Goal: Task Accomplishment & Management: Manage account settings

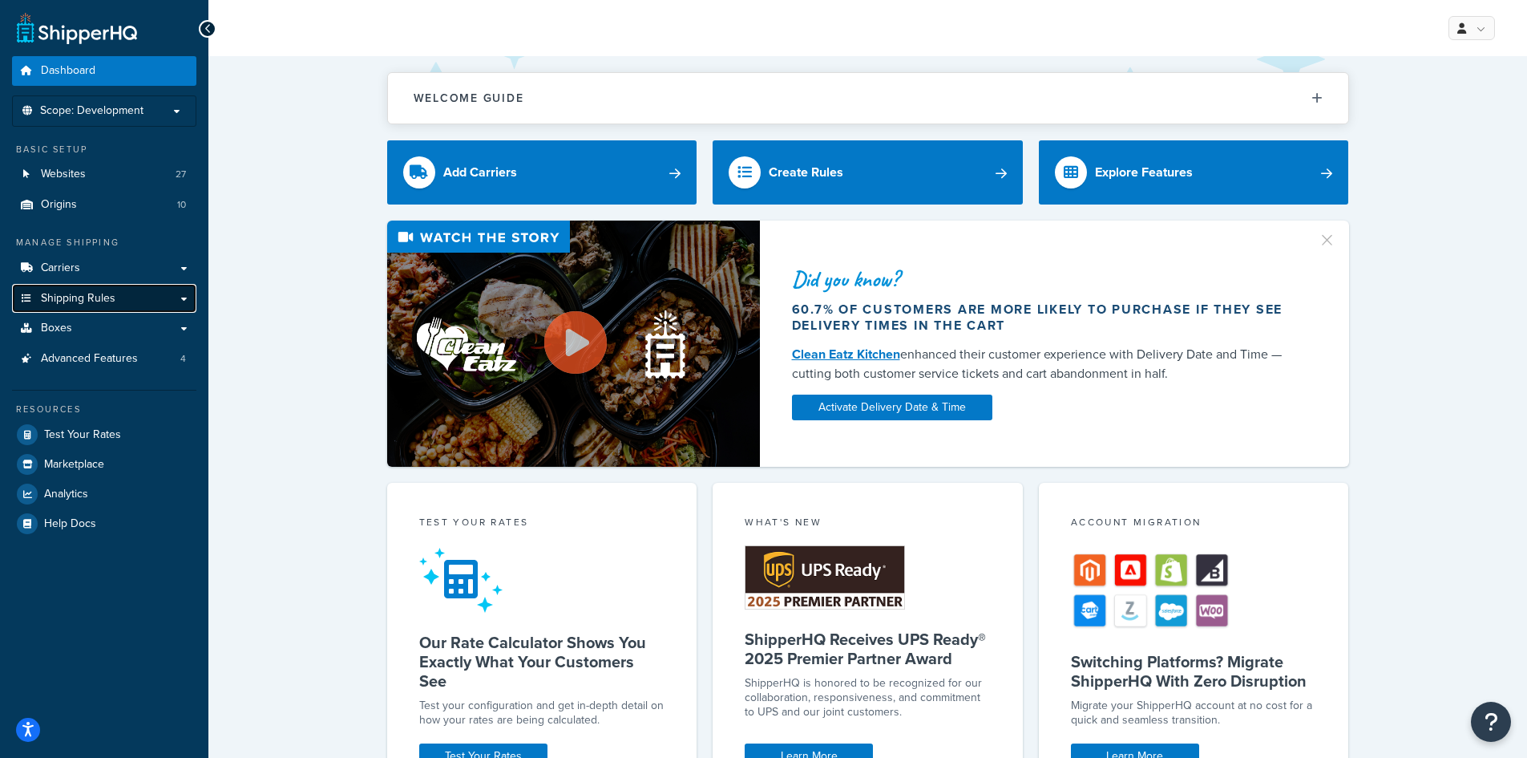
click at [86, 298] on span "Shipping Rules" at bounding box center [78, 299] width 75 height 14
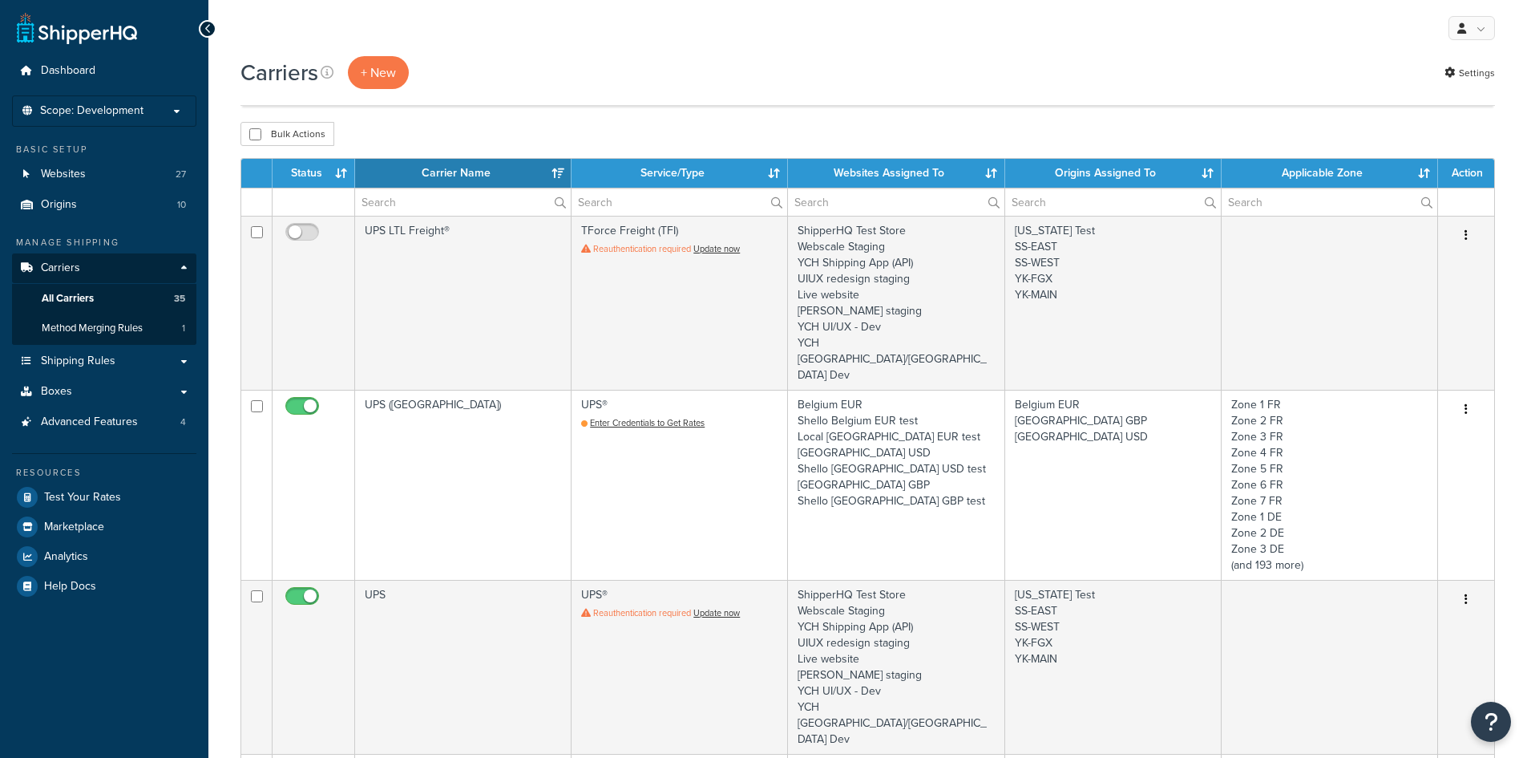
select select "15"
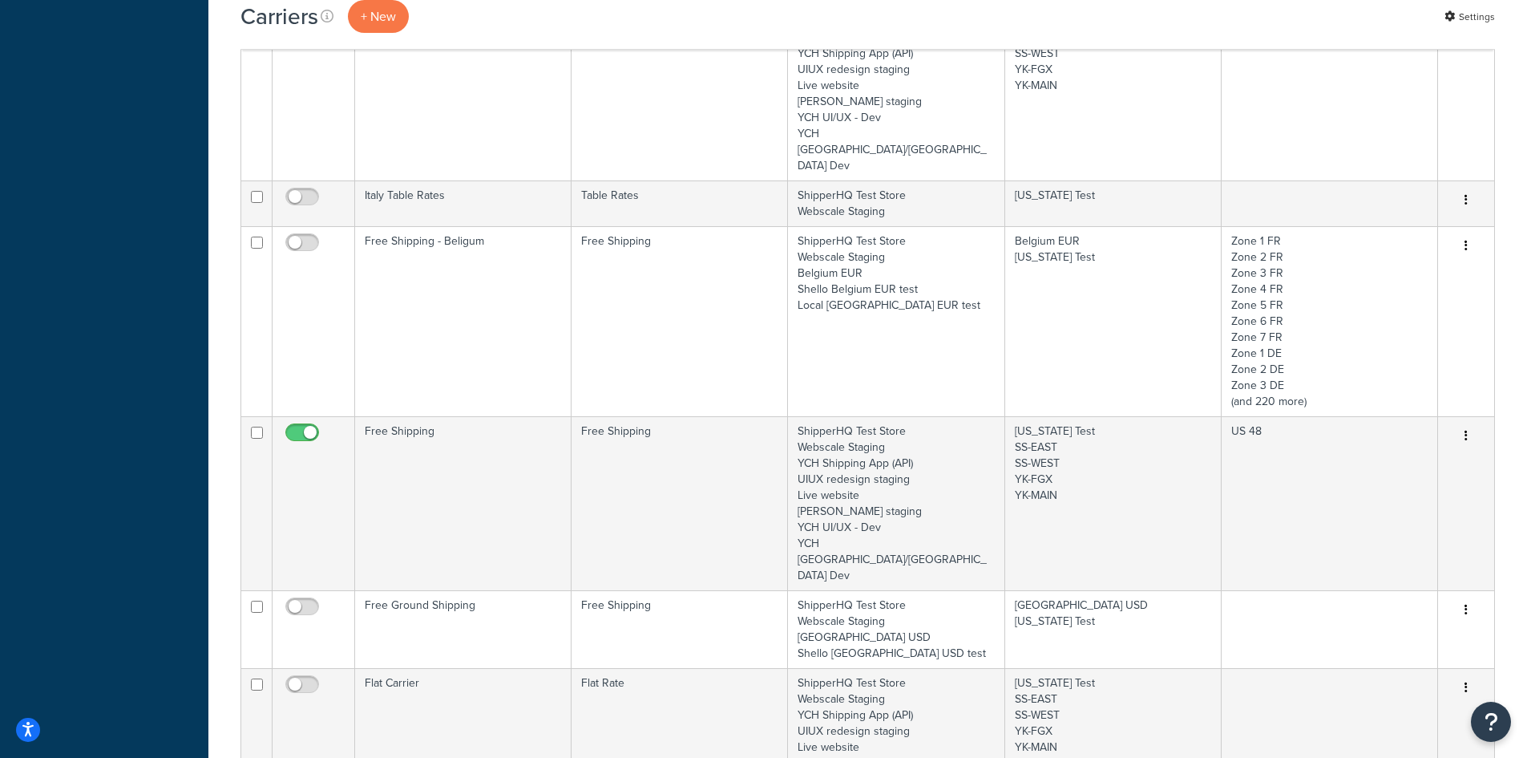
scroll to position [1924, 0]
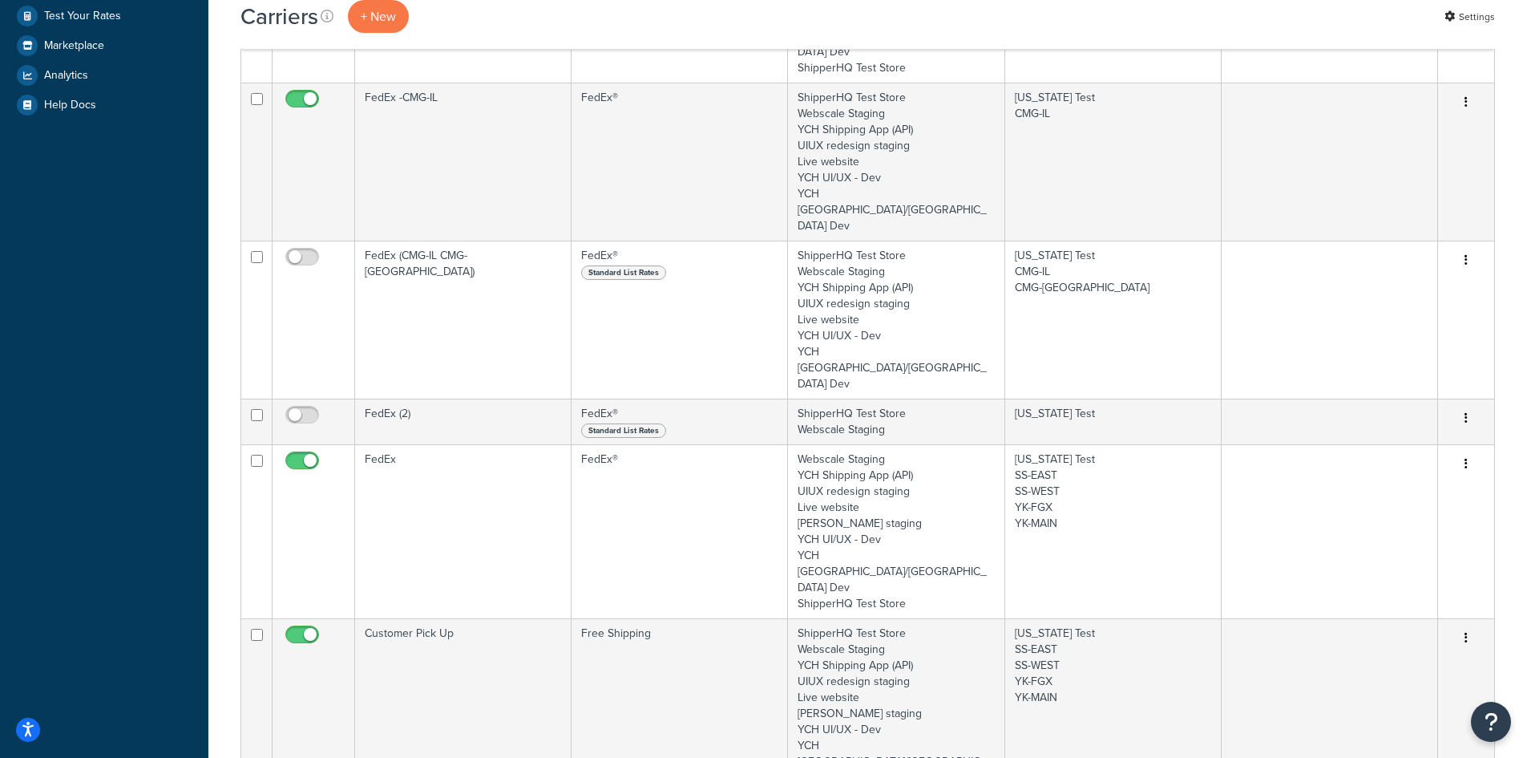
scroll to position [962, 0]
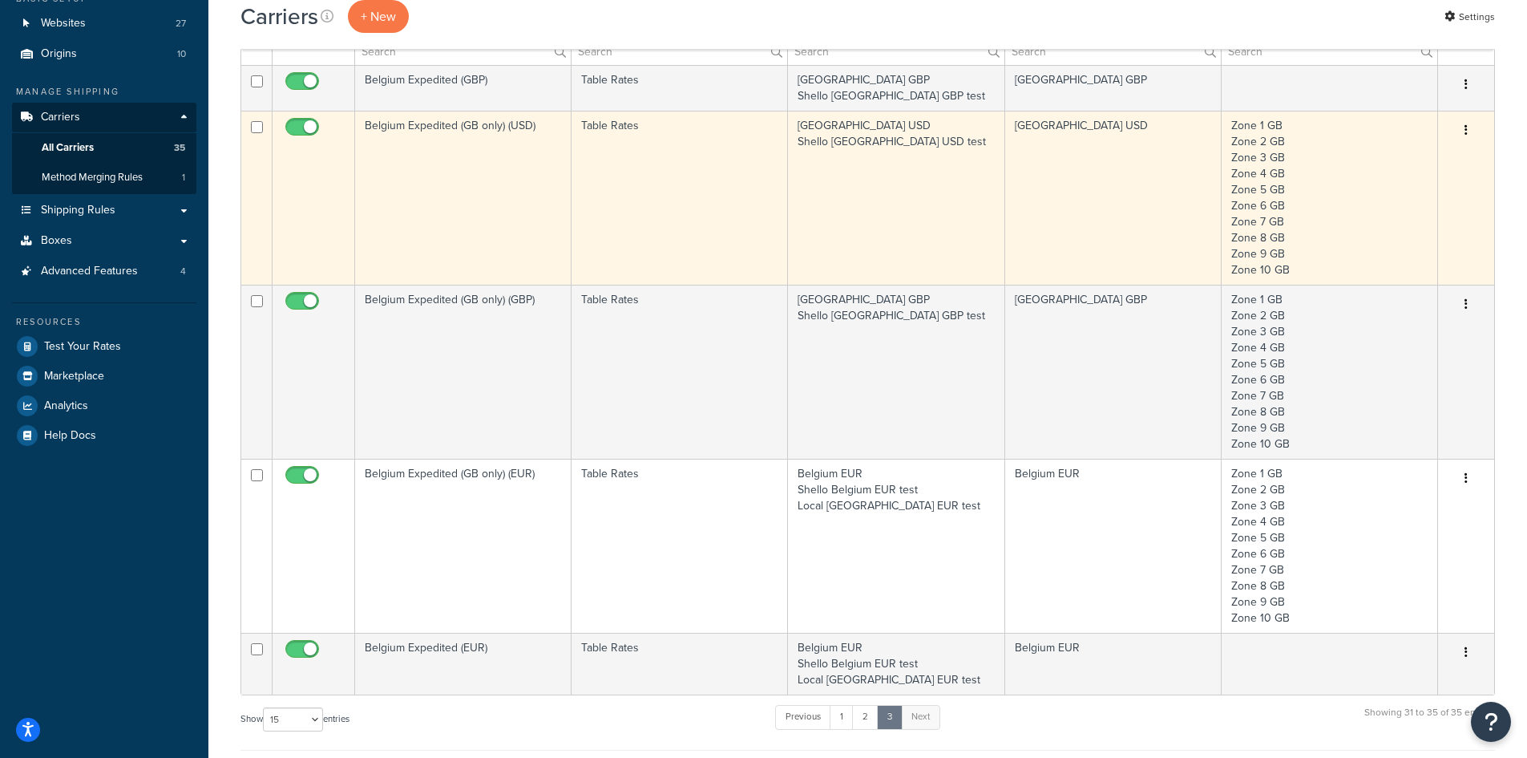
scroll to position [0, 0]
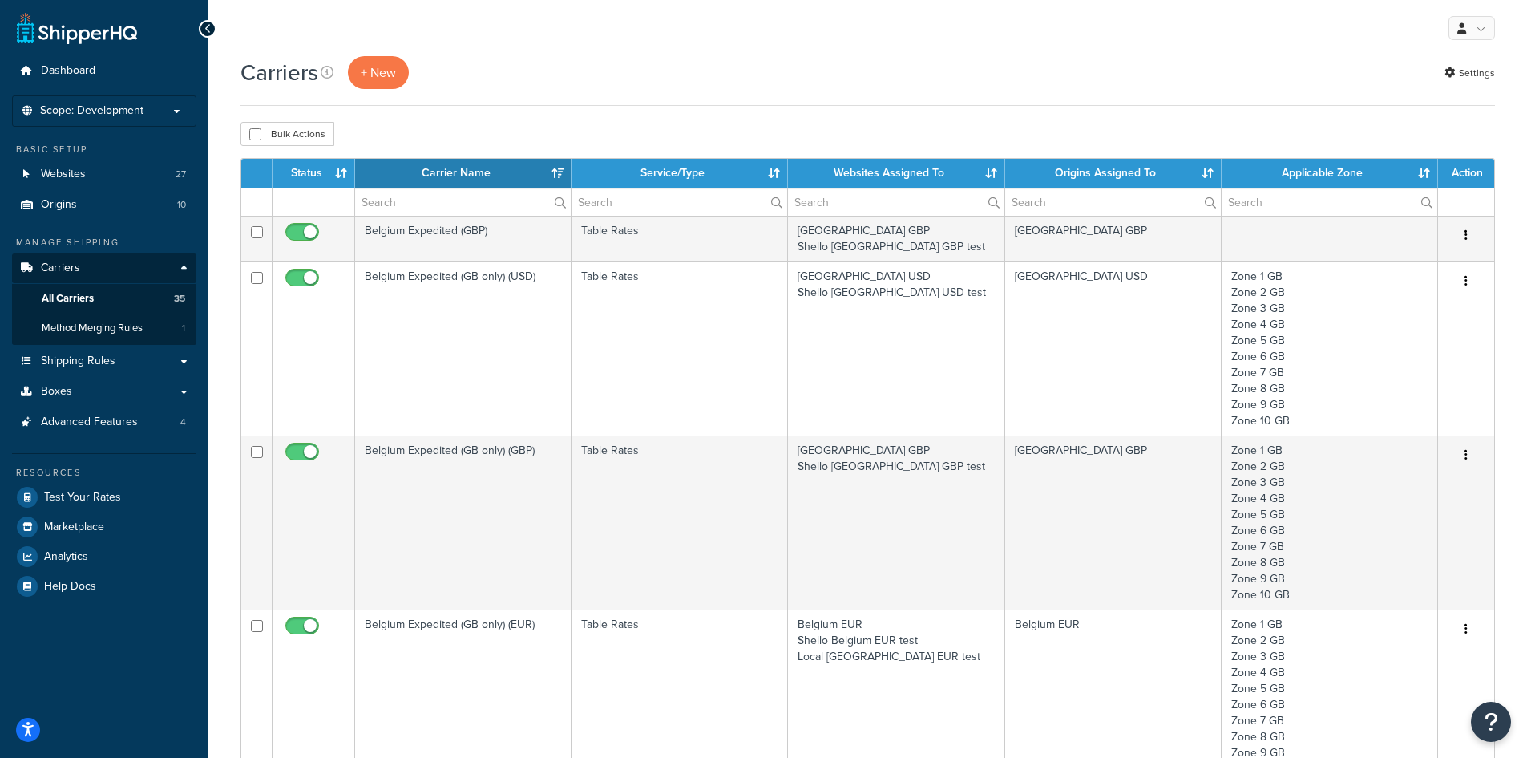
click at [499, 87] on div "Carriers + New Settings" at bounding box center [868, 72] width 1255 height 33
click at [104, 113] on span "Scope: Development" at bounding box center [91, 111] width 103 height 14
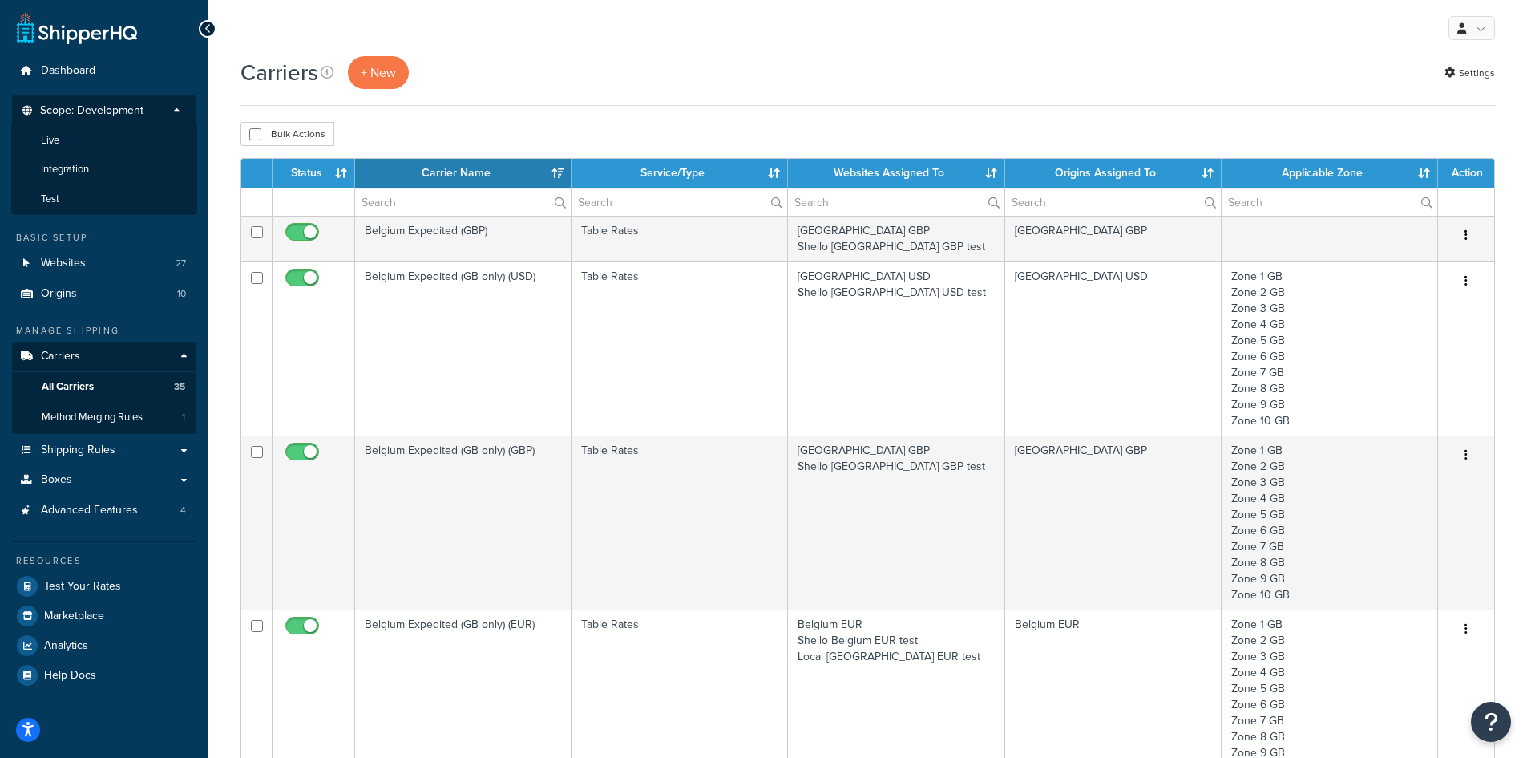
click at [67, 109] on span "Scope: Development" at bounding box center [91, 111] width 103 height 14
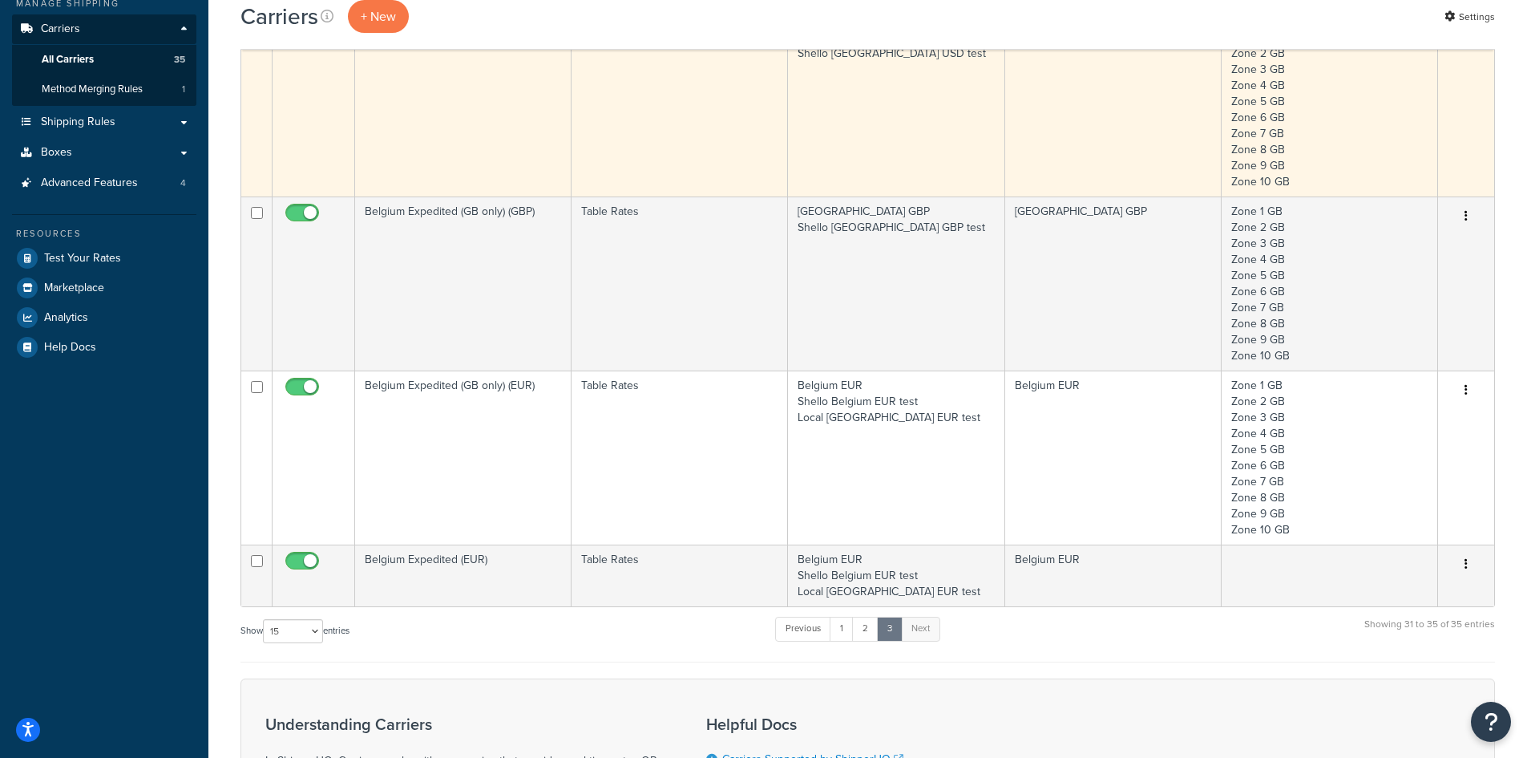
scroll to position [241, 0]
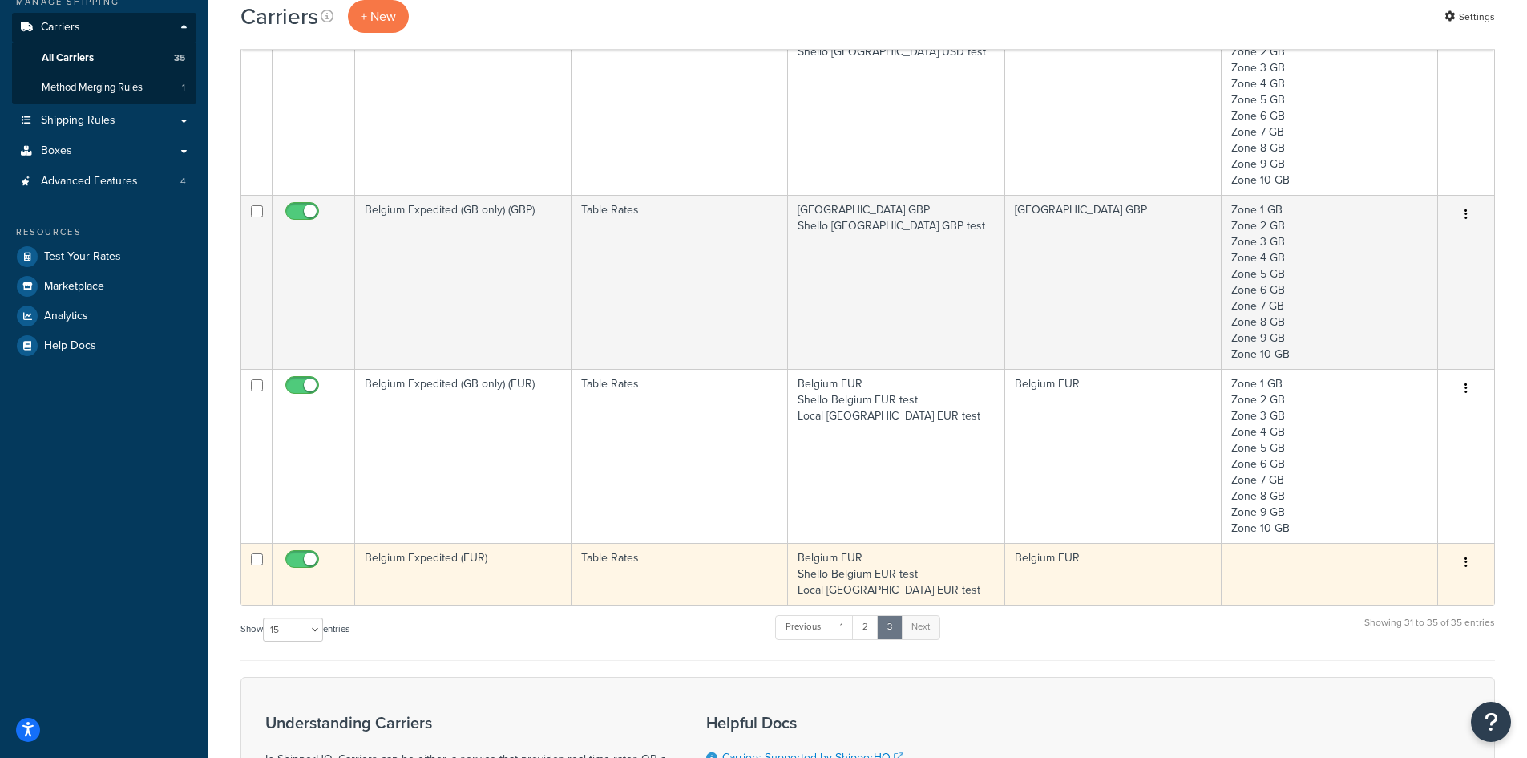
click at [460, 559] on td "Belgium Expedited (EUR)" at bounding box center [463, 574] width 216 height 62
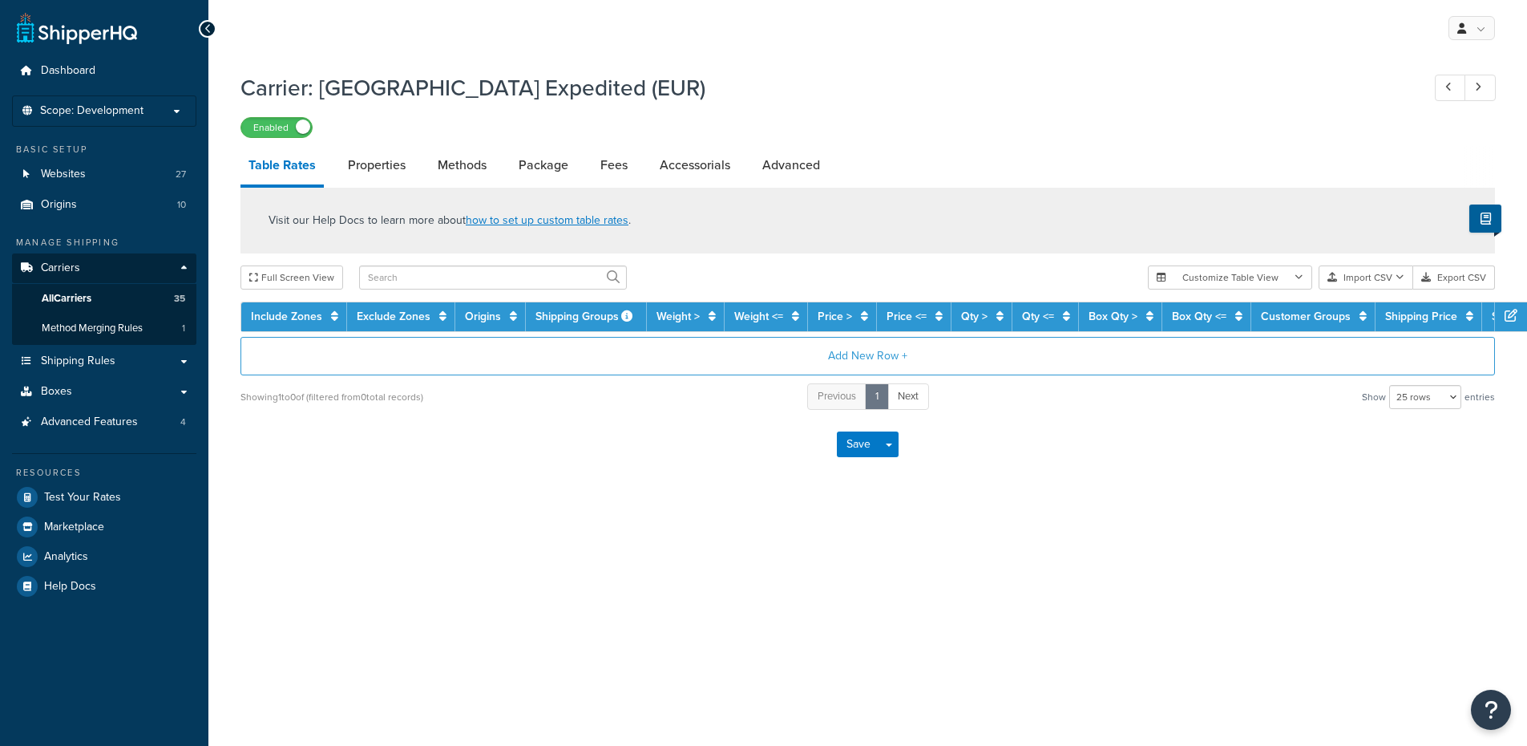
select select "25"
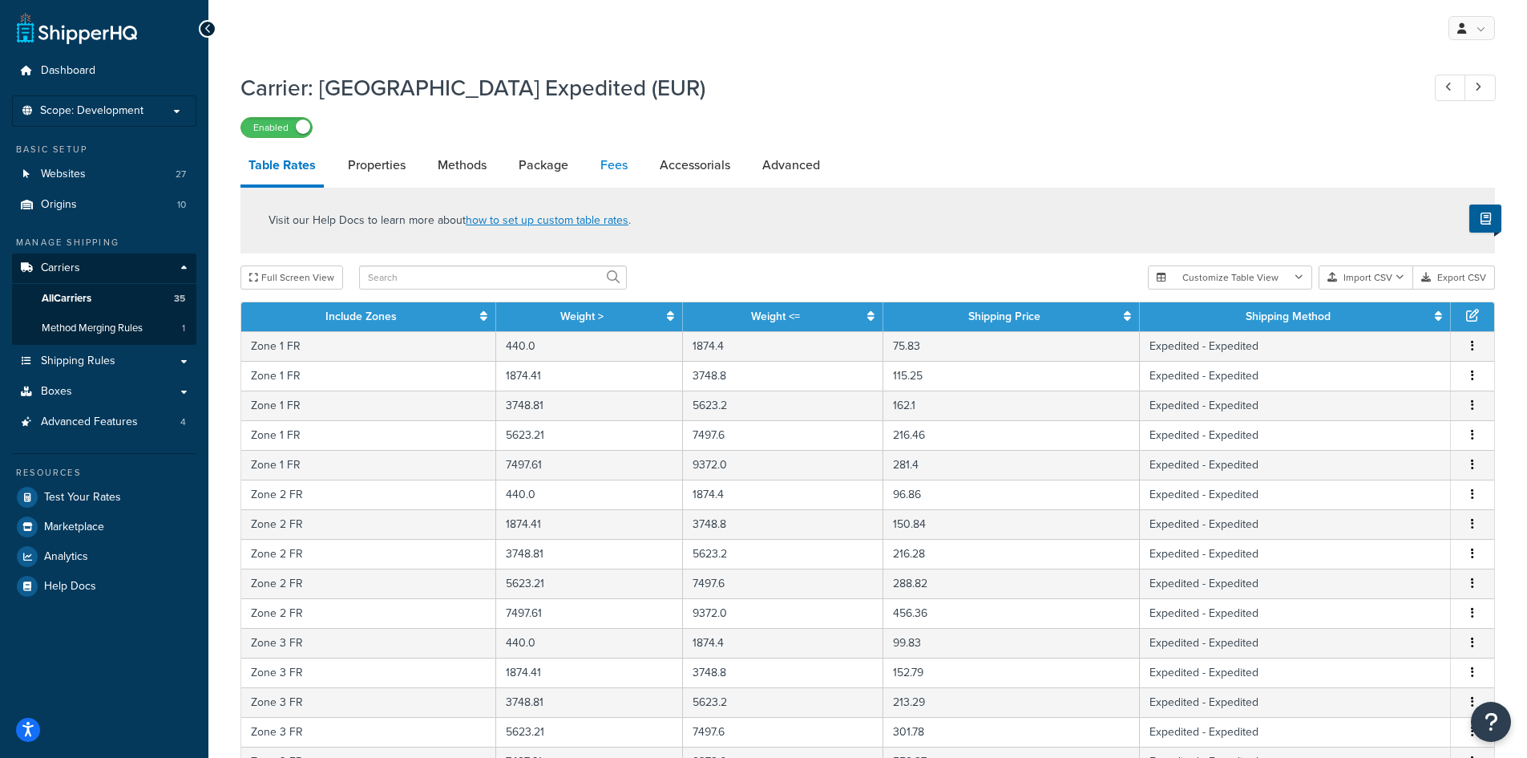
click at [613, 164] on link "Fees" at bounding box center [614, 165] width 43 height 38
select select "AFTER"
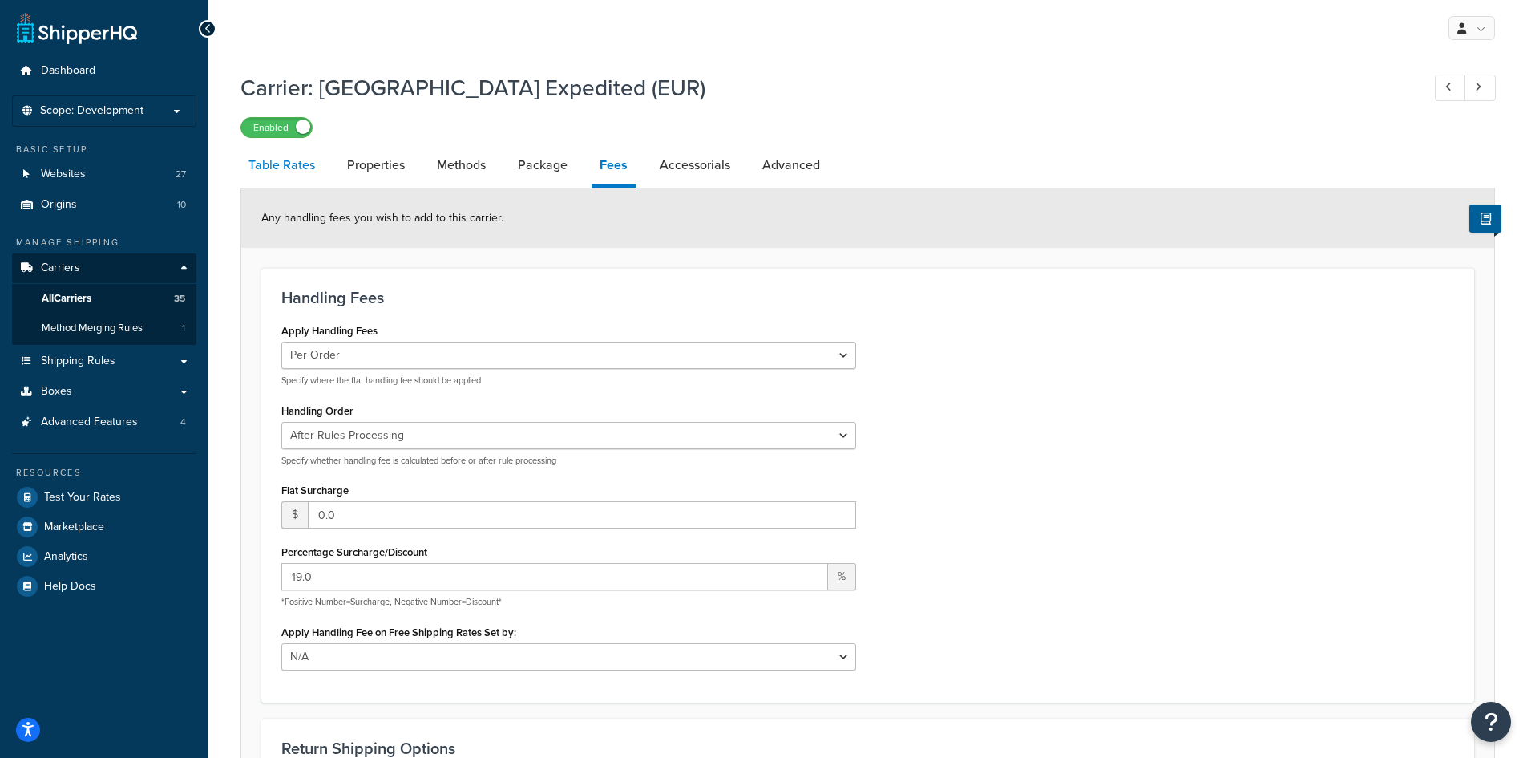
click at [266, 167] on link "Table Rates" at bounding box center [282, 165] width 83 height 38
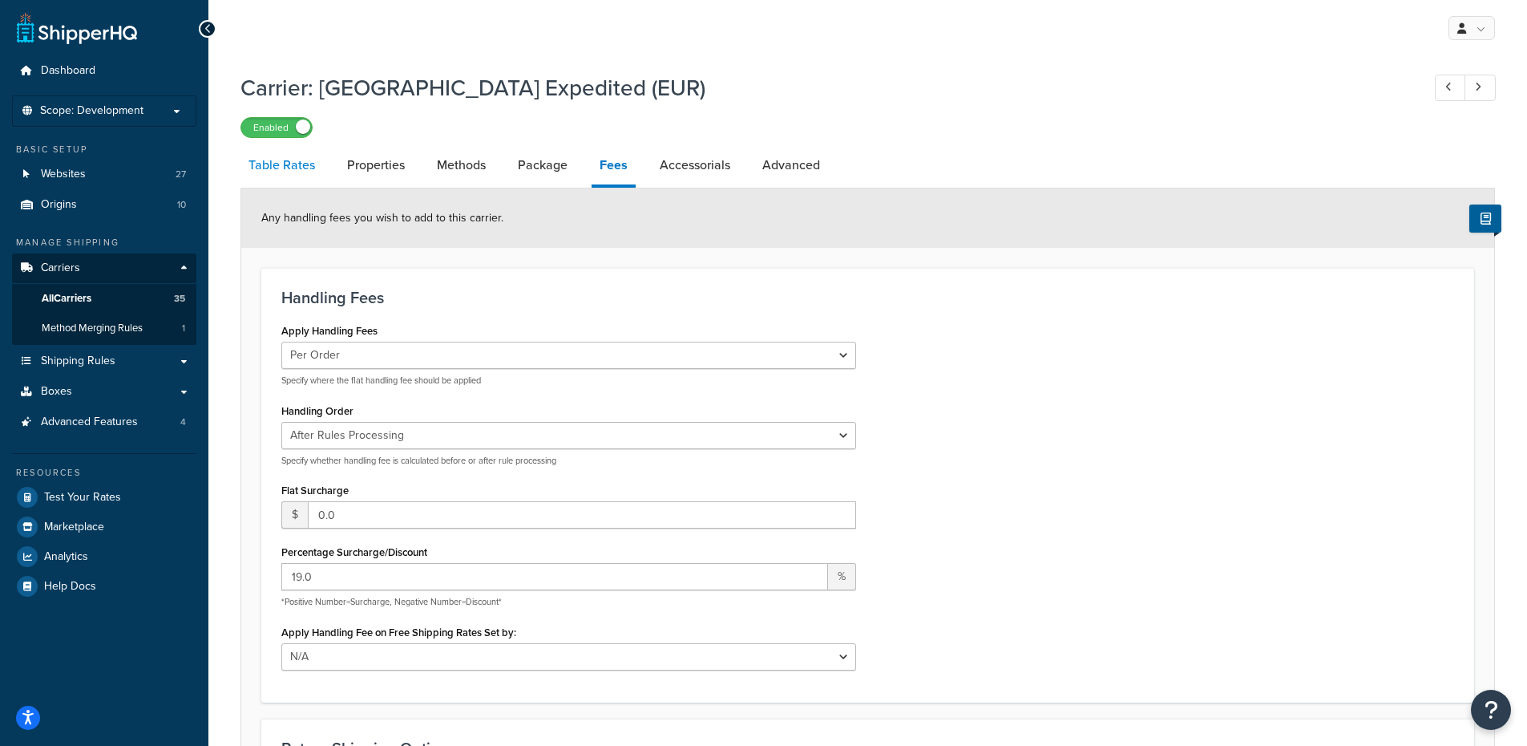
select select "25"
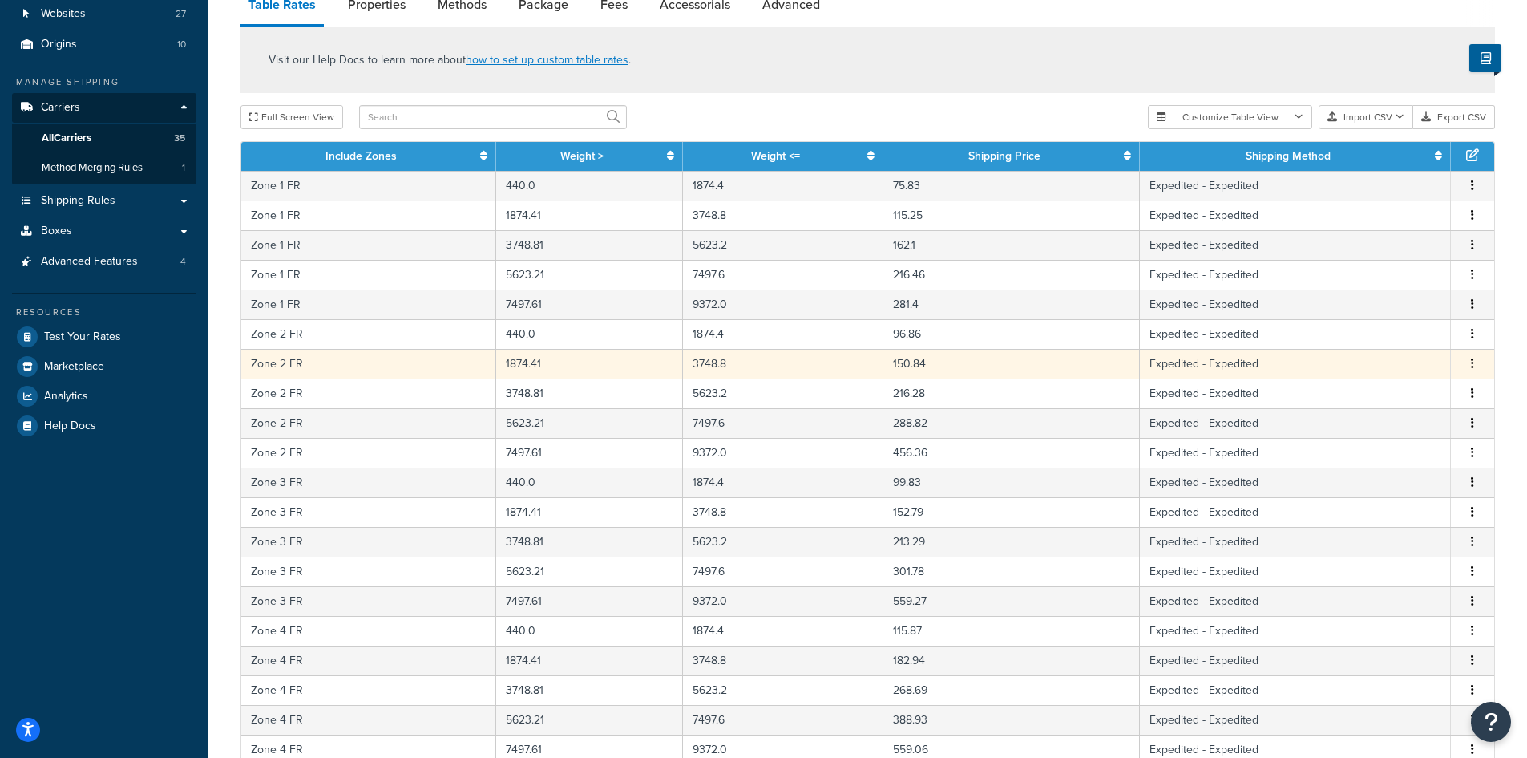
scroll to position [541, 0]
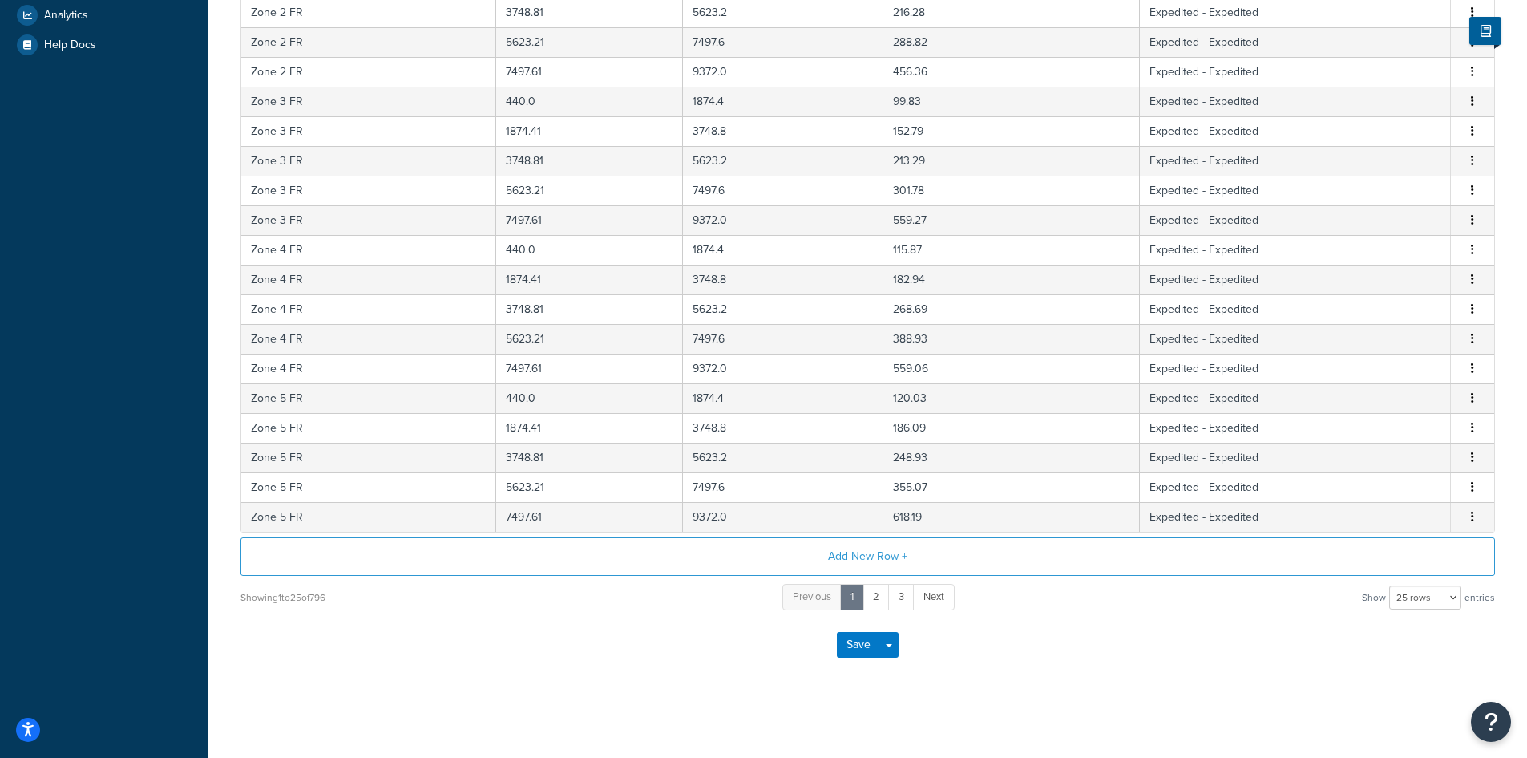
click at [932, 612] on div "Previous 1 2 3 Next" at bounding box center [869, 597] width 172 height 30
click at [901, 600] on link "3" at bounding box center [901, 597] width 26 height 26
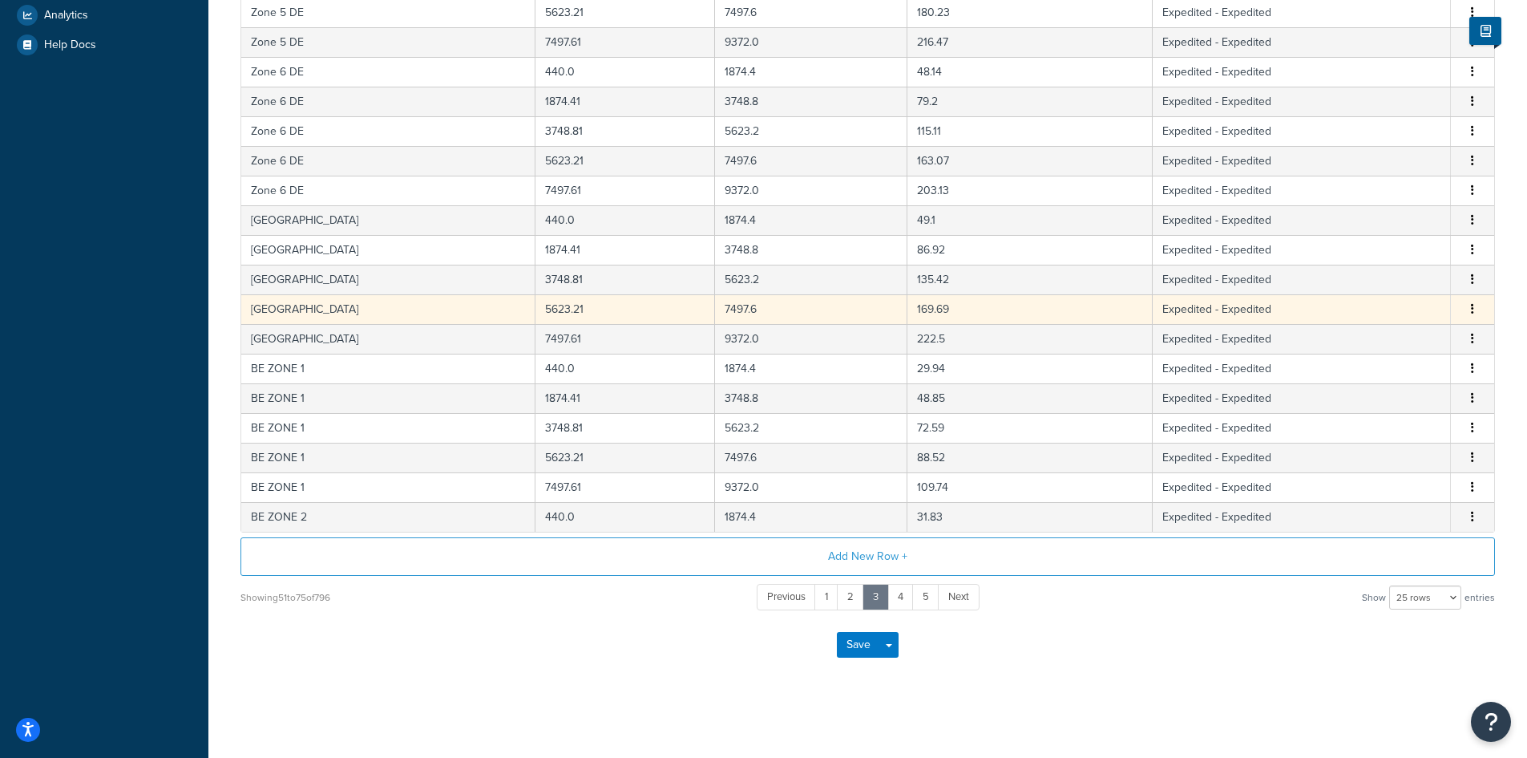
scroll to position [220, 0]
